Goal: Information Seeking & Learning: Learn about a topic

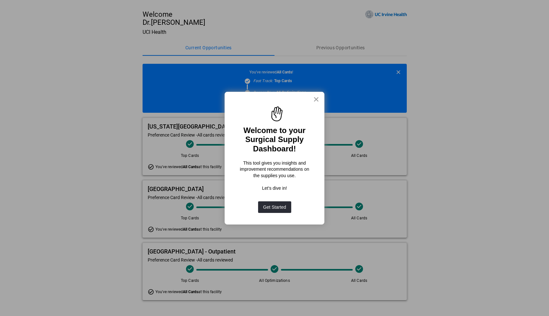
click at [314, 100] on button "×" at bounding box center [316, 99] width 6 height 10
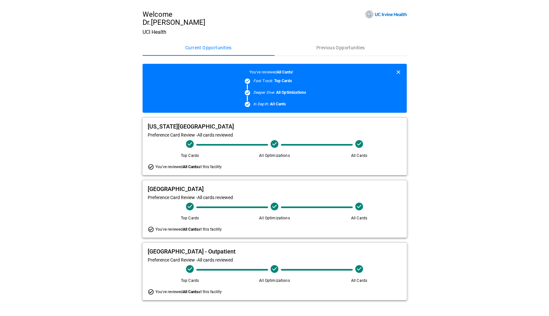
click at [301, 166] on div "You've reviewed All Cards at this facility" at bounding box center [275, 166] width 254 height 6
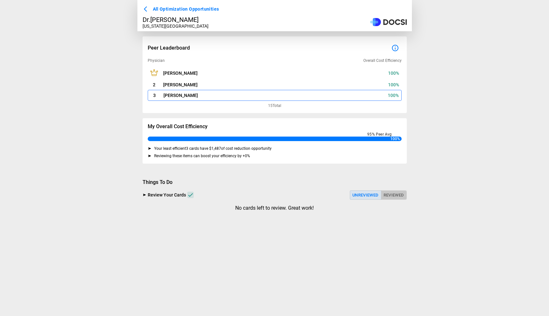
click at [394, 194] on button "Reviewed" at bounding box center [394, 194] width 26 height 9
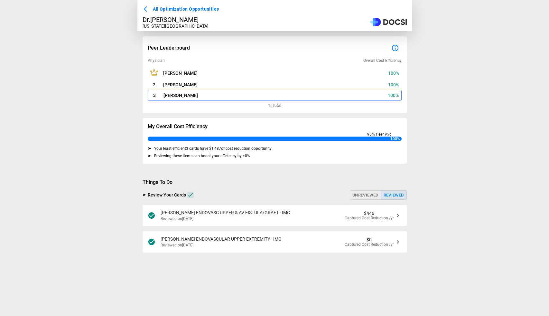
click at [312, 217] on div "VASC [PERSON_NAME] ENDOVASC UPPER & AV FISTULA/GRAFT - IMC Reviewed on [DATE] $…" at bounding box center [275, 215] width 264 height 21
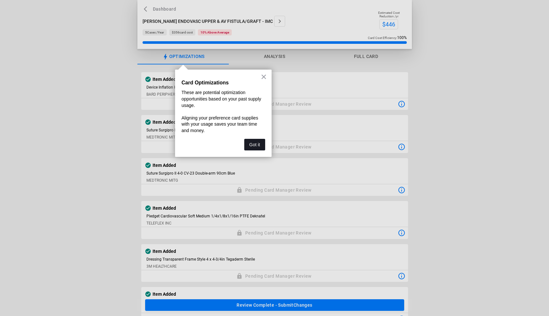
click at [253, 143] on button "Got it" at bounding box center [254, 145] width 21 height 12
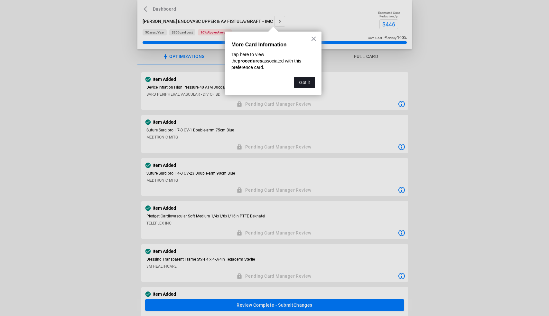
click at [308, 79] on button "Got it" at bounding box center [304, 83] width 21 height 12
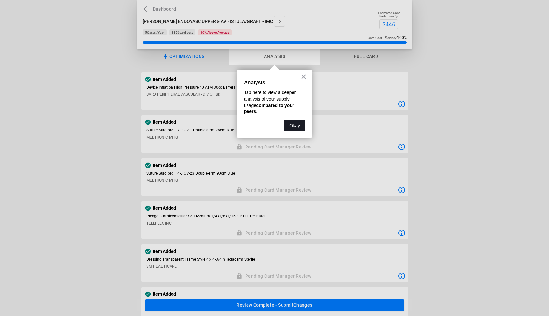
click at [300, 123] on button "Okay" at bounding box center [294, 126] width 21 height 12
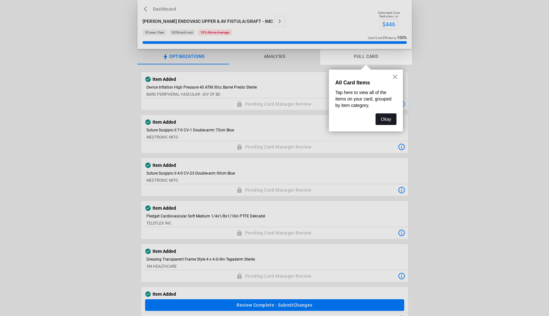
click at [385, 119] on button "Okay" at bounding box center [385, 119] width 21 height 12
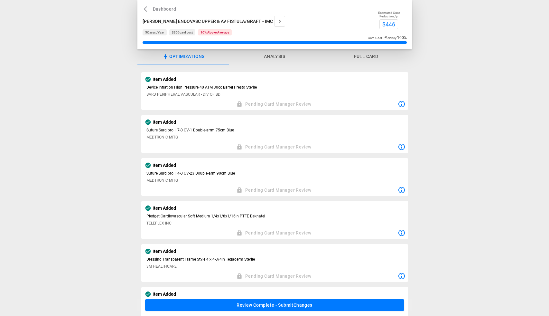
click at [271, 57] on button "Analysis" at bounding box center [274, 56] width 91 height 15
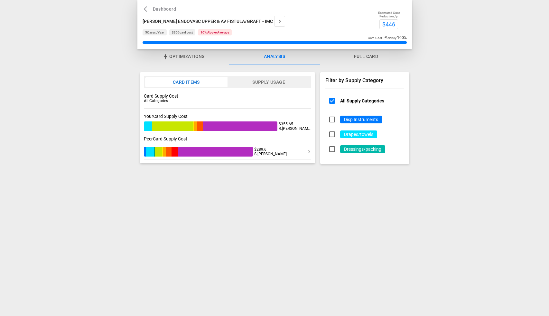
click at [267, 78] on button "Supply Usage" at bounding box center [268, 82] width 83 height 10
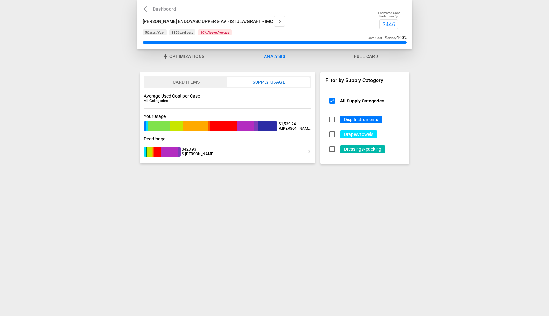
click at [203, 82] on button "Card Items" at bounding box center [186, 82] width 82 height 10
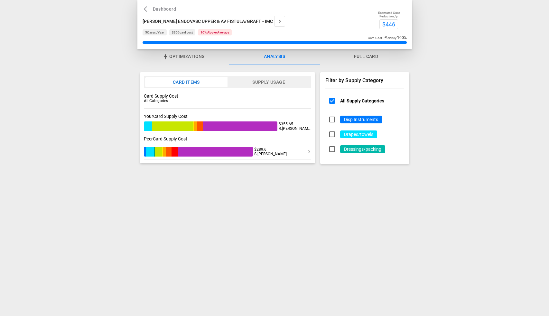
click at [250, 81] on button "Supply Usage" at bounding box center [268, 82] width 83 height 10
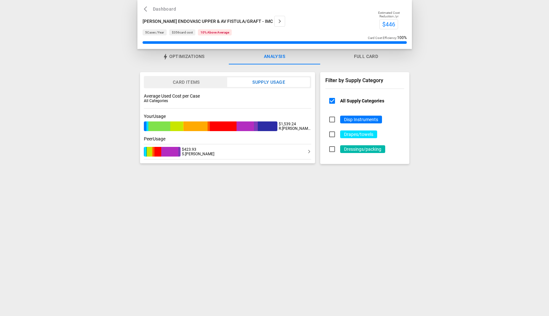
click at [191, 81] on button "Card Items" at bounding box center [186, 82] width 82 height 10
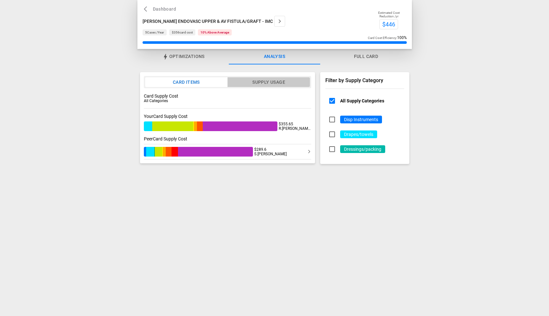
click at [249, 82] on button "Supply Usage" at bounding box center [268, 82] width 83 height 10
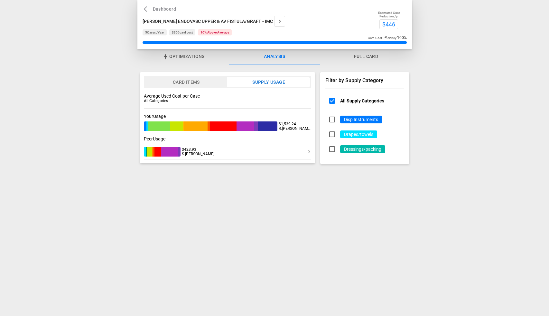
click at [161, 8] on button "Dashboard" at bounding box center [161, 9] width 36 height 8
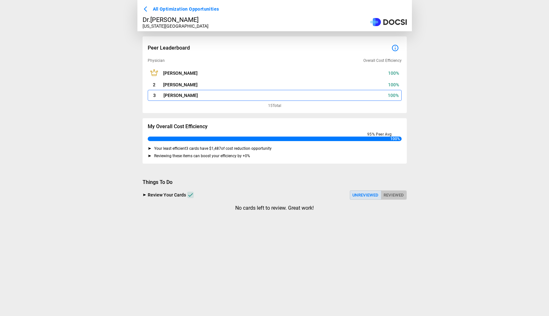
click at [398, 196] on button "Reviewed" at bounding box center [394, 194] width 26 height 9
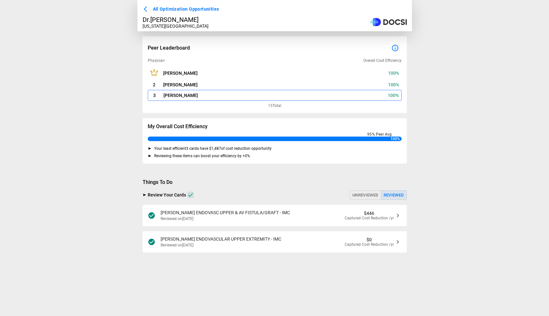
click at [307, 245] on div "[PERSON_NAME] ENDOVASCULAR UPPER EXTREMITY - IMC Reviewed on [DATE] $0 Captured…" at bounding box center [275, 241] width 264 height 21
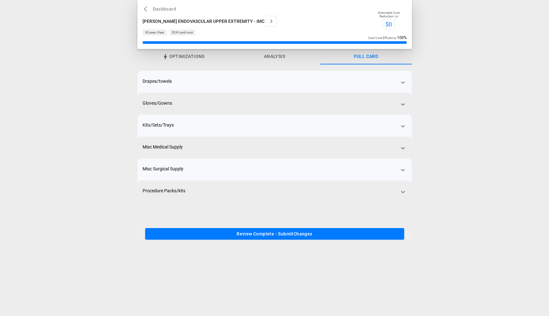
click at [277, 55] on button "Analysis" at bounding box center [274, 56] width 91 height 15
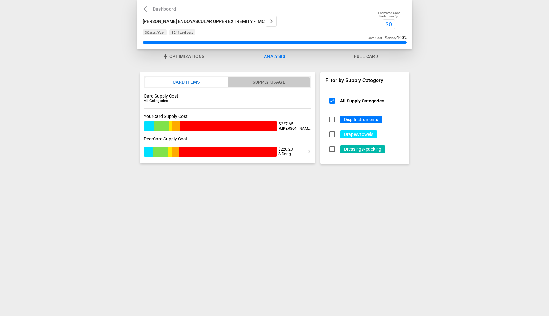
click at [273, 80] on button "Supply Usage" at bounding box center [268, 82] width 83 height 10
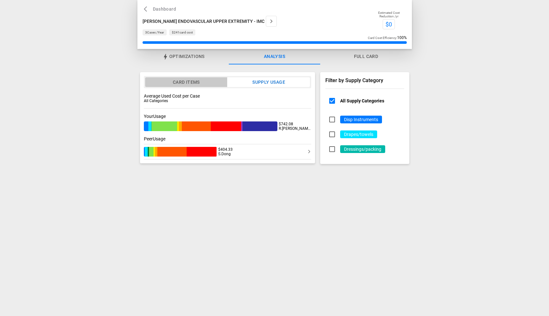
click at [197, 86] on button "Card Items" at bounding box center [186, 82] width 82 height 10
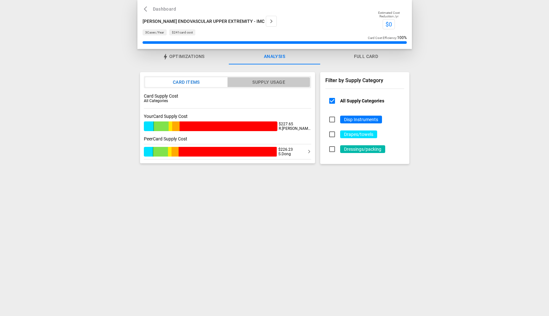
click at [264, 84] on button "Supply Usage" at bounding box center [268, 82] width 83 height 10
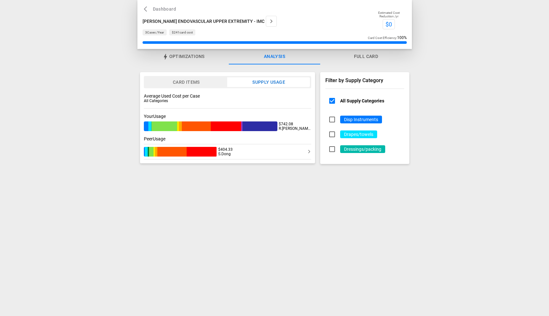
click at [191, 83] on button "Card Items" at bounding box center [186, 82] width 82 height 10
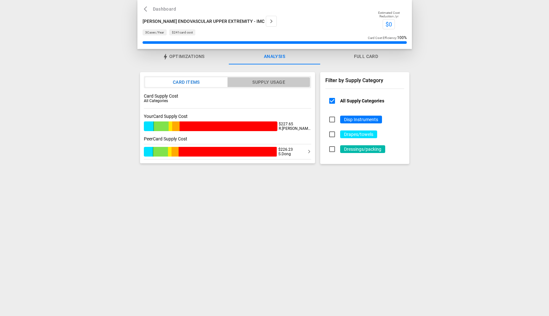
click at [264, 82] on button "Supply Usage" at bounding box center [268, 82] width 83 height 10
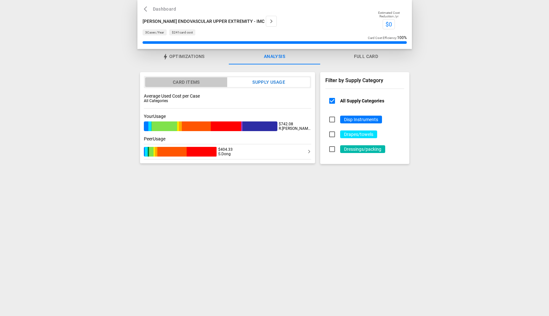
click at [199, 82] on button "Card Items" at bounding box center [186, 82] width 82 height 10
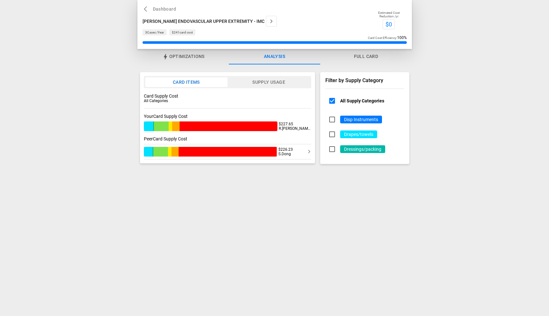
click at [262, 80] on button "Supply Usage" at bounding box center [268, 82] width 83 height 10
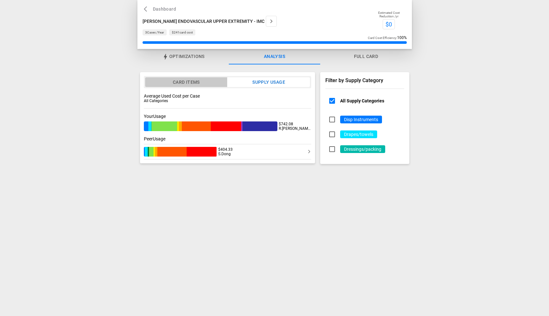
click at [189, 81] on button "Card Items" at bounding box center [186, 82] width 82 height 10
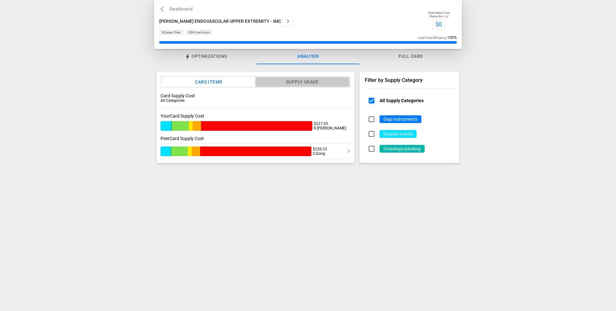
click at [299, 79] on button "Supply Usage" at bounding box center [302, 82] width 94 height 10
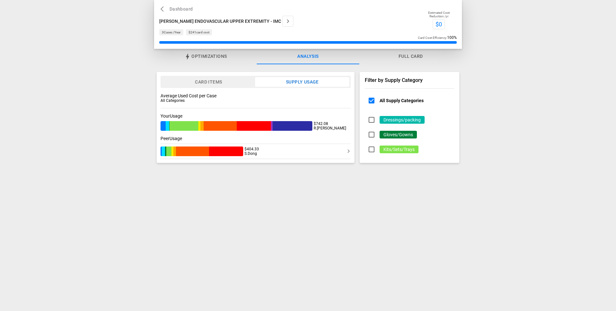
scroll to position [146, 0]
click at [225, 85] on button "Card Items" at bounding box center [209, 82] width 94 height 10
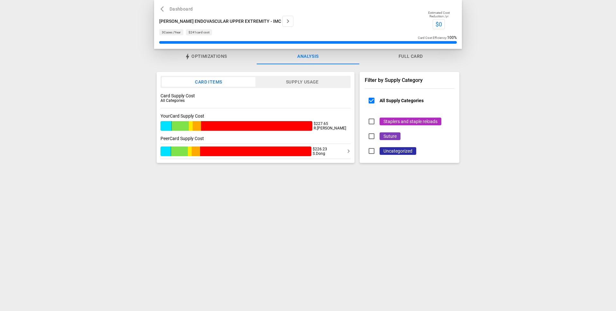
click at [309, 85] on button "Supply Usage" at bounding box center [302, 82] width 94 height 10
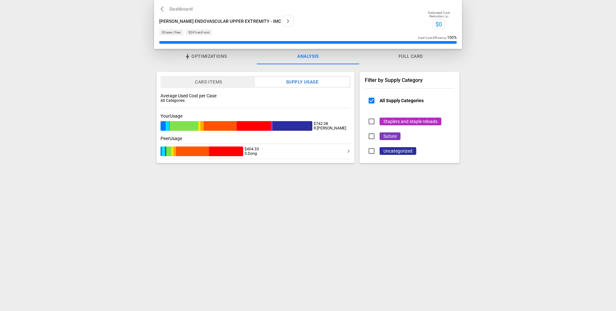
click at [218, 79] on button "Card Items" at bounding box center [209, 82] width 94 height 10
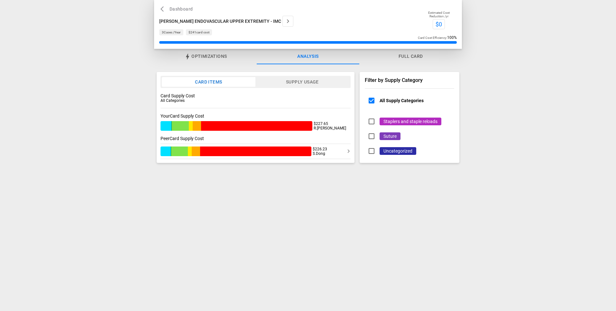
click at [277, 82] on button "Supply Usage" at bounding box center [302, 82] width 94 height 10
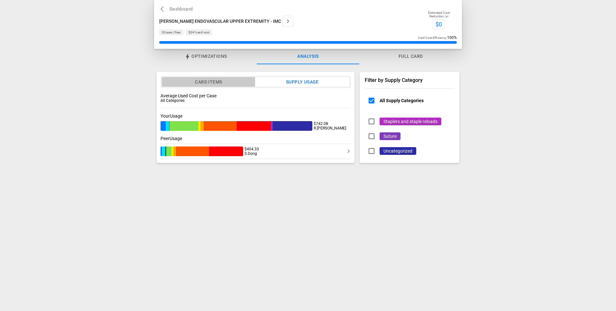
click at [213, 80] on button "Card Items" at bounding box center [209, 82] width 94 height 10
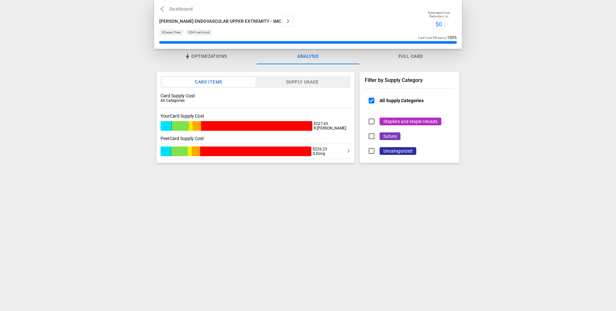
click at [307, 79] on button "Supply Usage" at bounding box center [302, 82] width 94 height 10
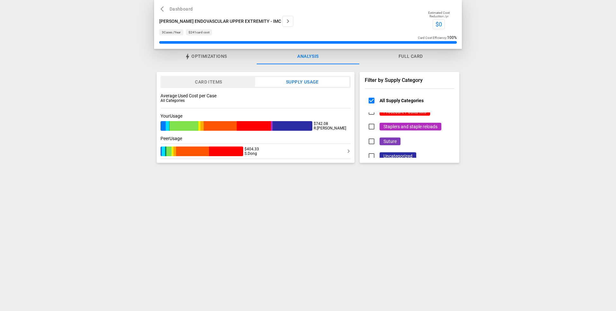
scroll to position [138, 0]
click at [230, 79] on button "Card Items" at bounding box center [209, 82] width 94 height 10
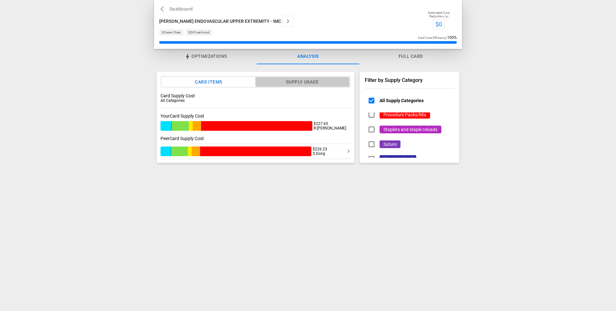
click at [281, 82] on button "Supply Usage" at bounding box center [302, 82] width 94 height 10
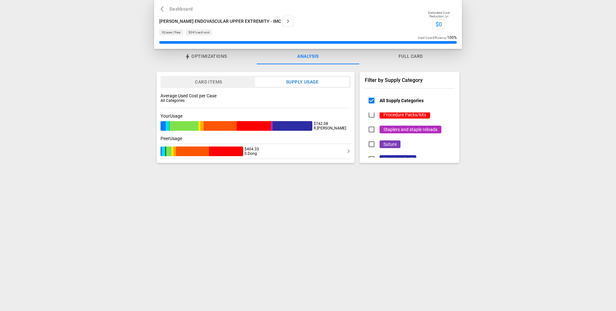
click at [214, 80] on button "Card Items" at bounding box center [209, 82] width 94 height 10
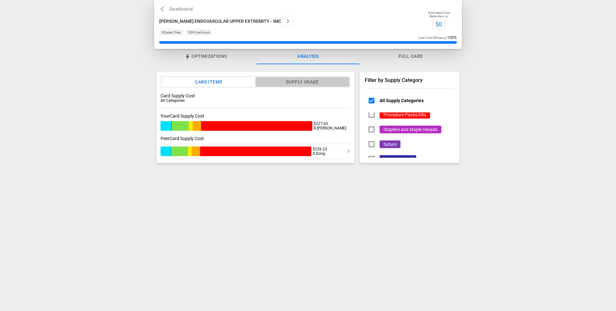
click at [274, 83] on button "Supply Usage" at bounding box center [302, 82] width 94 height 10
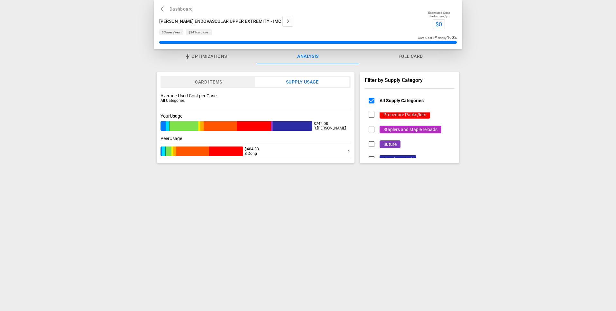
click at [197, 79] on button "Card Items" at bounding box center [209, 82] width 94 height 10
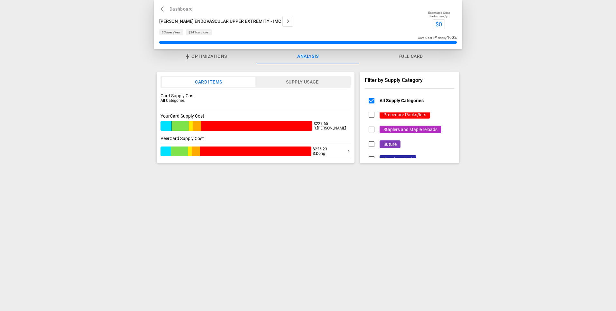
click at [292, 86] on button "Supply Usage" at bounding box center [302, 82] width 94 height 10
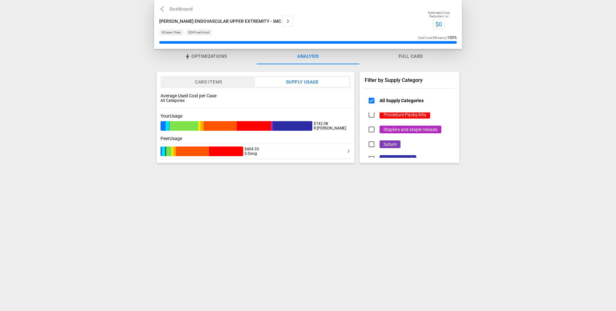
click at [228, 83] on button "Card Items" at bounding box center [209, 82] width 94 height 10
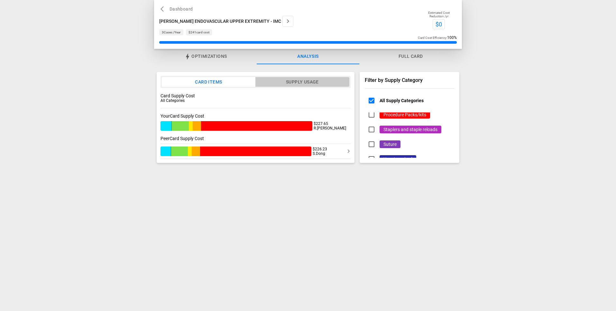
click at [283, 85] on button "Supply Usage" at bounding box center [302, 82] width 94 height 10
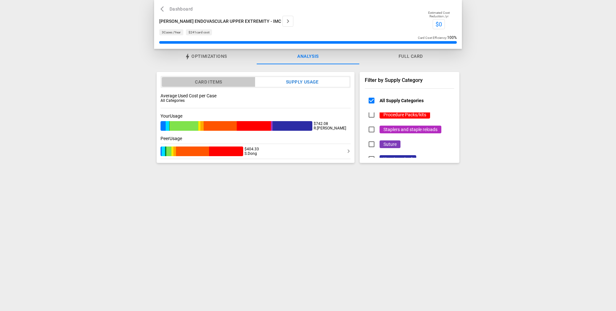
click at [206, 83] on button "Card Items" at bounding box center [209, 82] width 94 height 10
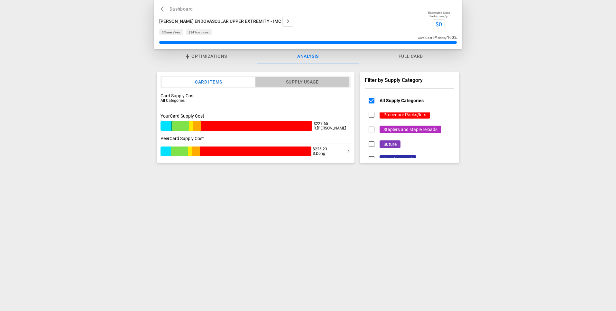
click at [278, 82] on button "Supply Usage" at bounding box center [302, 82] width 94 height 10
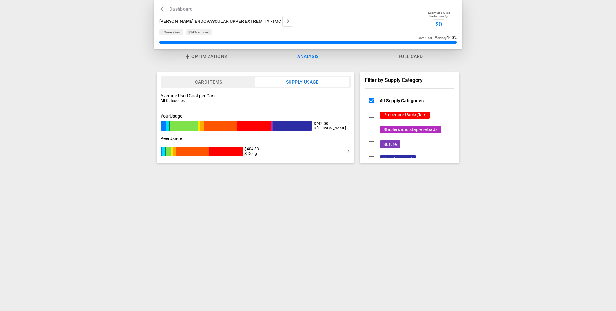
click at [221, 81] on button "Card Items" at bounding box center [209, 82] width 94 height 10
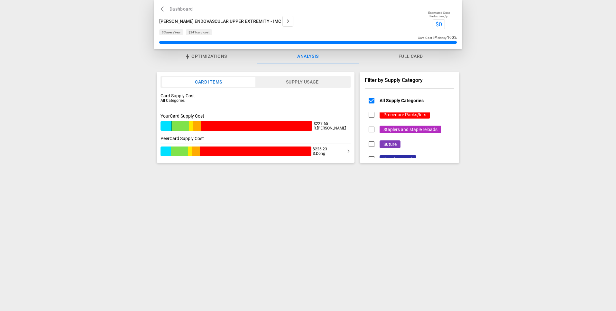
click at [271, 87] on div "Card Items Supply Usage" at bounding box center [256, 82] width 190 height 12
click at [277, 82] on button "Supply Usage" at bounding box center [302, 82] width 94 height 10
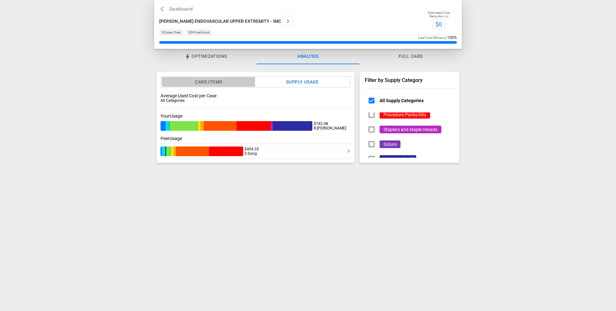
click at [202, 82] on button "Card Items" at bounding box center [209, 82] width 94 height 10
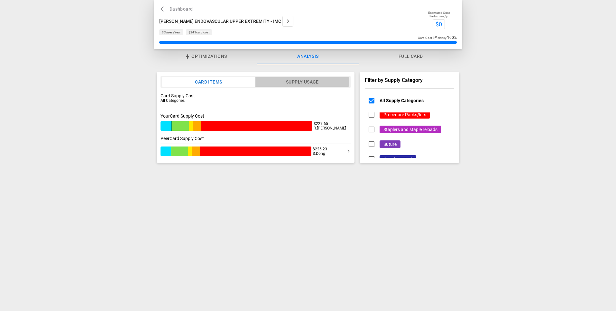
click at [297, 86] on button "Supply Usage" at bounding box center [302, 82] width 94 height 10
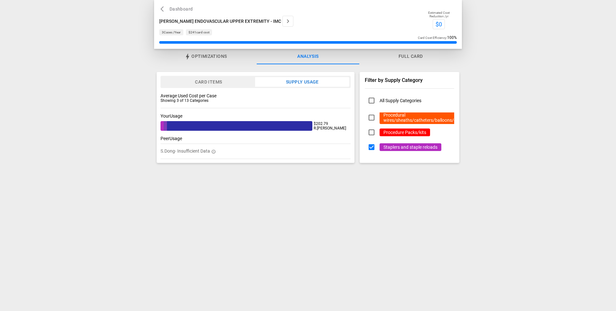
scroll to position [119, 0]
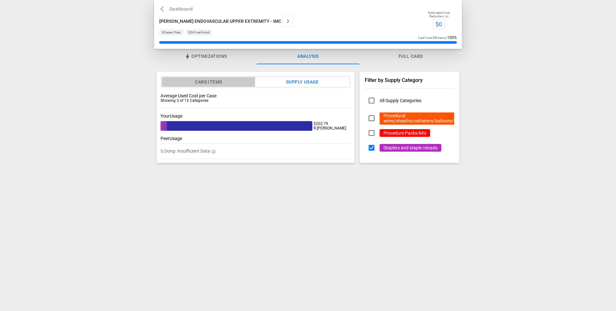
click at [240, 81] on button "Card Items" at bounding box center [209, 82] width 94 height 10
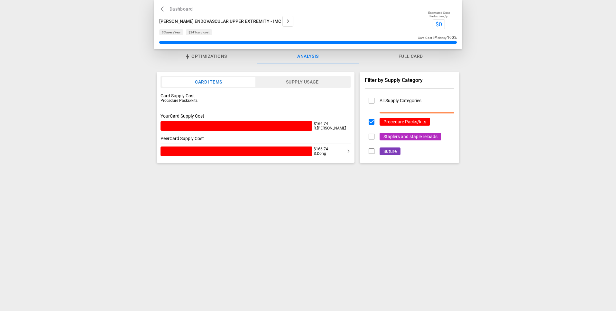
scroll to position [131, 0]
click at [303, 79] on button "Supply Usage" at bounding box center [302, 82] width 94 height 10
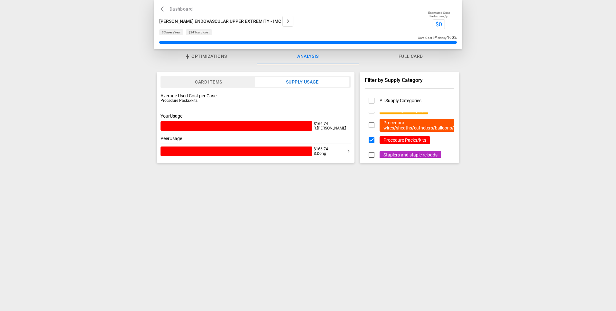
scroll to position [112, 0]
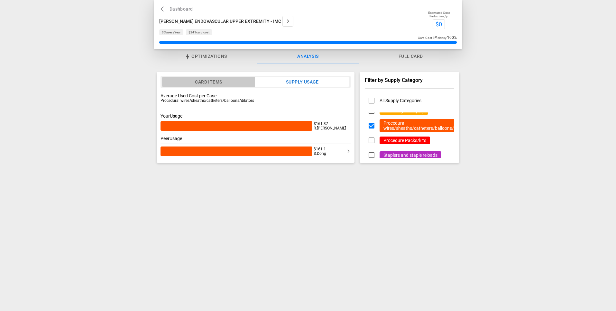
click at [217, 77] on button "Card Items" at bounding box center [209, 82] width 94 height 10
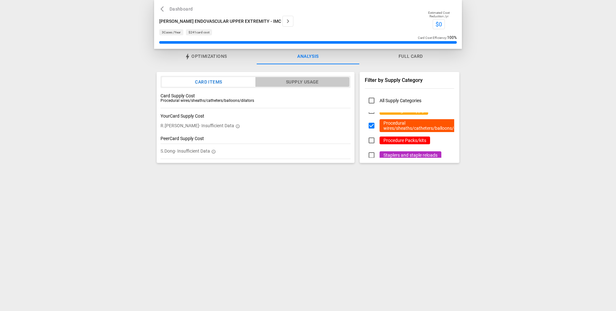
click at [294, 86] on button "Supply Usage" at bounding box center [302, 82] width 94 height 10
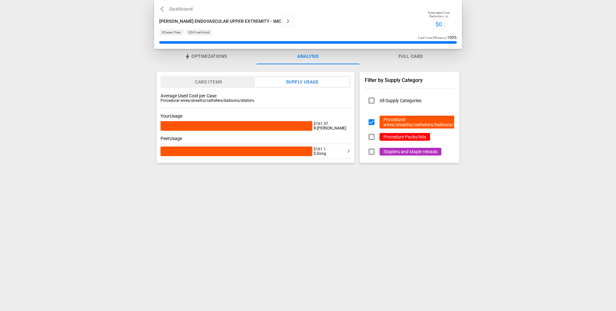
scroll to position [119, 0]
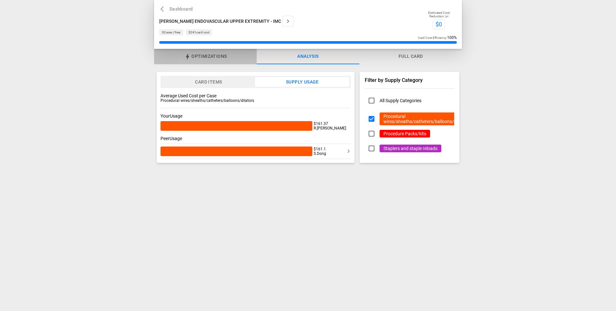
click at [203, 56] on span "Optimizations" at bounding box center [208, 57] width 35 height 6
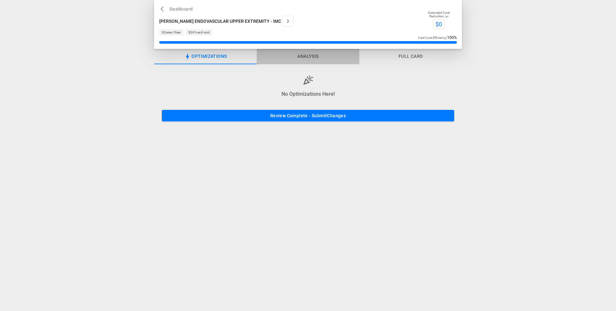
click at [309, 57] on button "Analysis" at bounding box center [308, 56] width 103 height 15
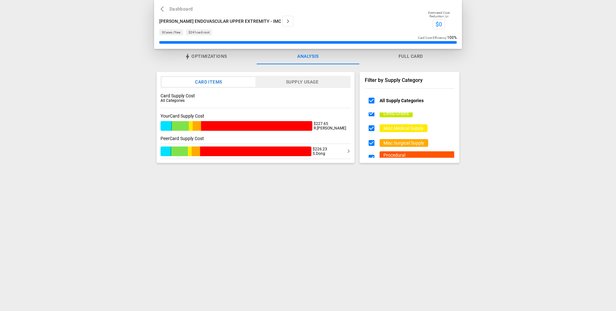
scroll to position [146, 0]
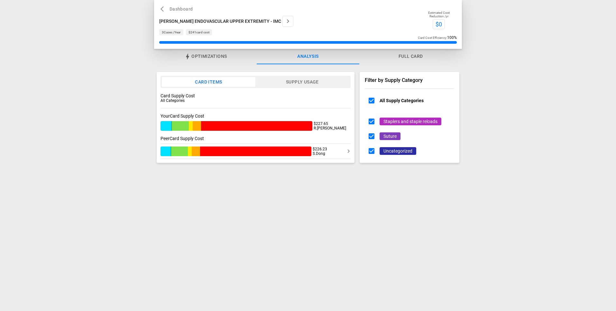
click at [290, 85] on button "Supply Usage" at bounding box center [302, 82] width 94 height 10
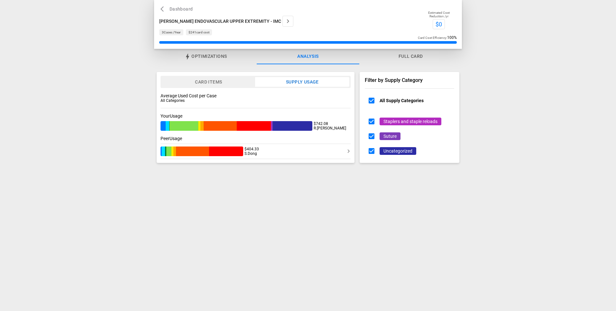
type button "supply_usage"
click at [216, 83] on button "Card Items" at bounding box center [209, 82] width 94 height 10
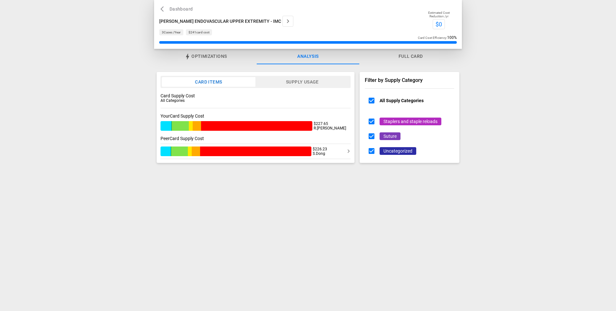
click at [274, 83] on button "Supply Usage" at bounding box center [302, 82] width 94 height 10
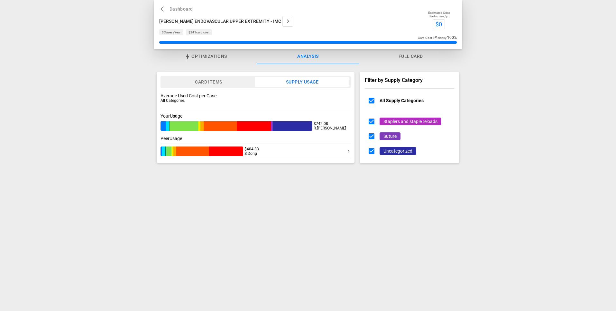
click at [217, 79] on button "Card Items" at bounding box center [209, 82] width 94 height 10
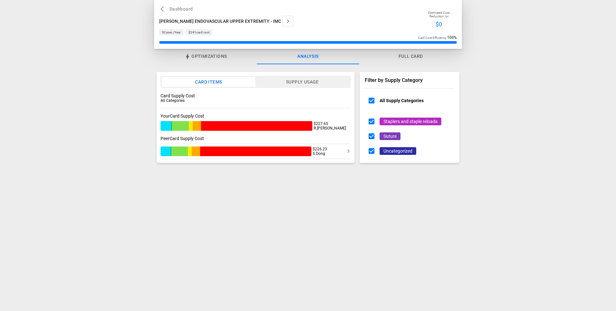
click at [280, 84] on button "Supply Usage" at bounding box center [302, 82] width 94 height 10
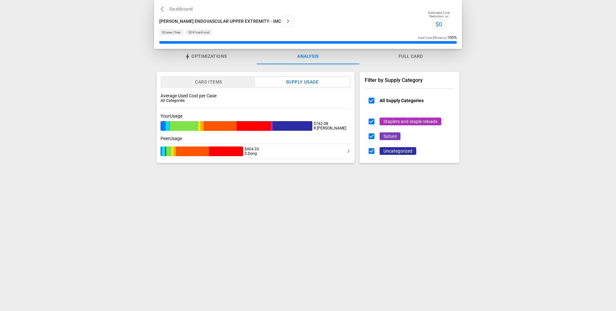
click at [216, 86] on button "Card Items" at bounding box center [209, 82] width 94 height 10
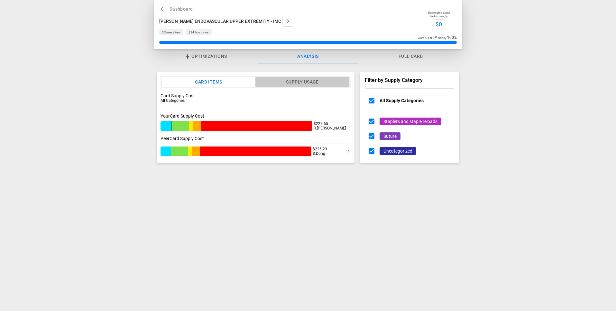
click at [290, 83] on button "Supply Usage" at bounding box center [302, 82] width 94 height 10
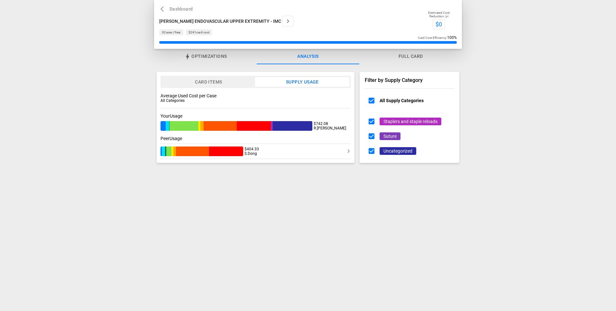
click at [226, 84] on button "Card Items" at bounding box center [209, 82] width 94 height 10
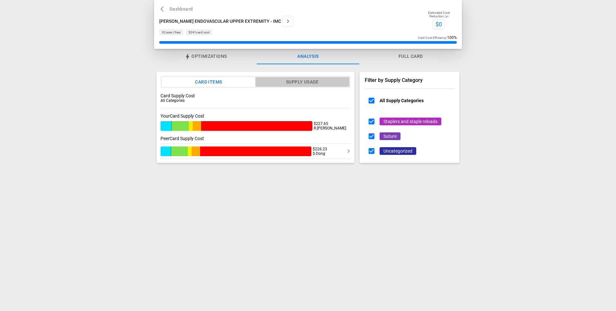
click at [284, 83] on button "Supply Usage" at bounding box center [302, 82] width 94 height 10
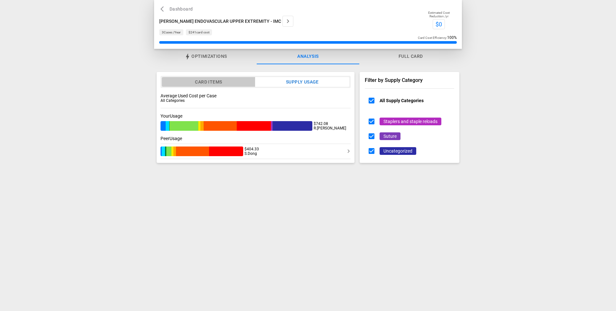
click at [213, 86] on button "Card Items" at bounding box center [209, 82] width 94 height 10
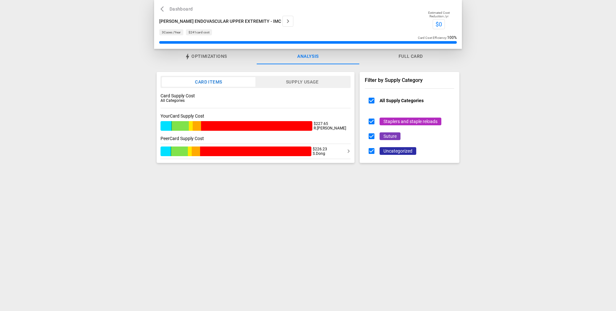
click at [283, 82] on button "Supply Usage" at bounding box center [302, 82] width 94 height 10
